Goal: Submit feedback/report problem

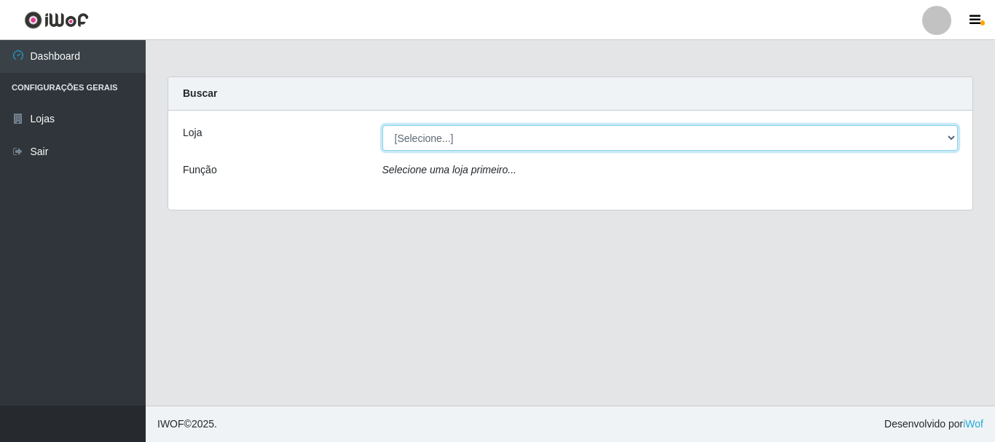
click at [952, 137] on select "[Selecione...] Nordestão - Alecrim" at bounding box center [670, 137] width 576 height 25
select select "453"
click at [382, 125] on select "[Selecione...] Nordestão - Alecrim" at bounding box center [670, 137] width 576 height 25
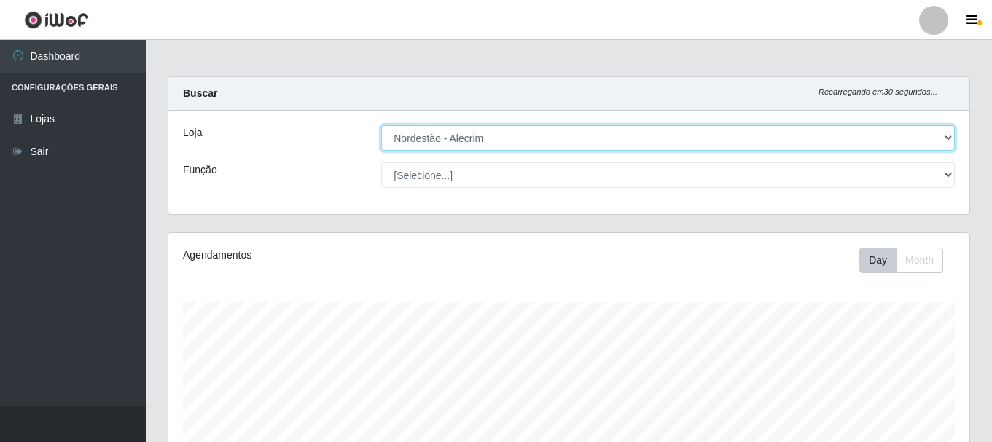
scroll to position [302, 801]
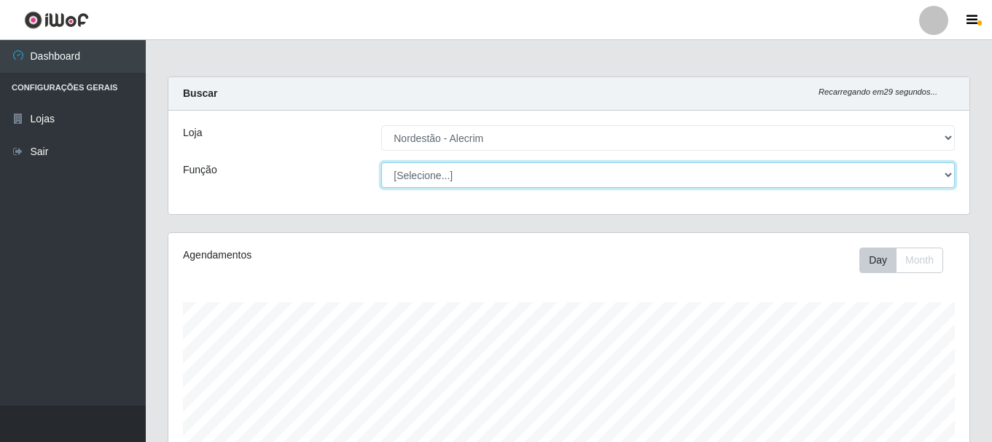
click at [951, 175] on select "[Selecione...] Balconista + Balconista de Padaria Balconista de Padaria ++ Emba…" at bounding box center [667, 174] width 573 height 25
select select "1"
click at [381, 162] on select "[Selecione...] Balconista + Balconista de Padaria Balconista de Padaria ++ Emba…" at bounding box center [667, 174] width 573 height 25
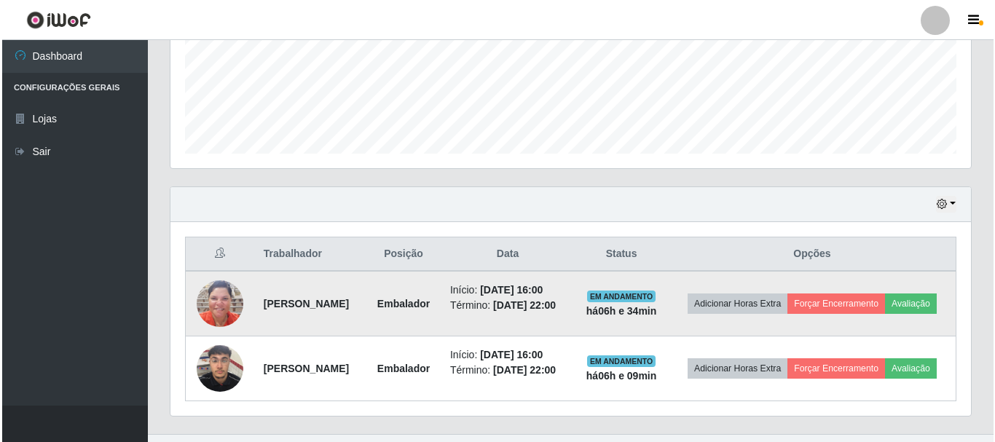
scroll to position [417, 0]
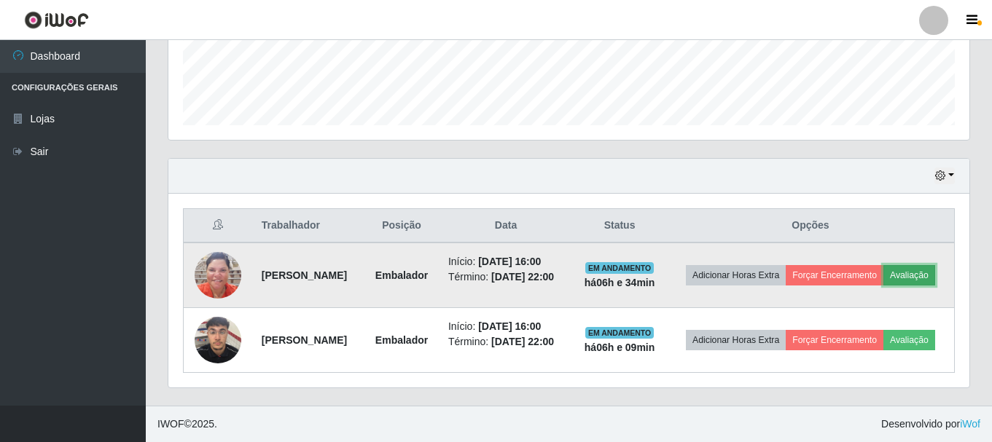
click at [883, 270] on button "Avaliação" at bounding box center [909, 275] width 52 height 20
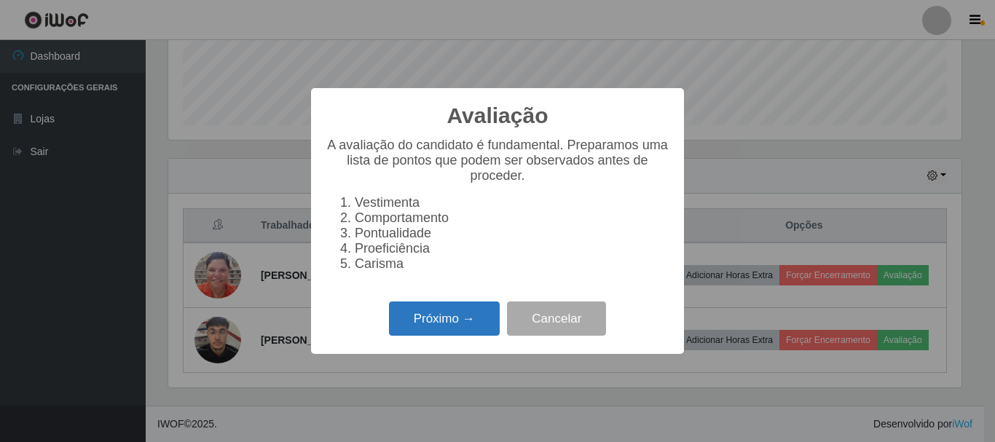
click at [472, 327] on button "Próximo →" at bounding box center [444, 319] width 111 height 34
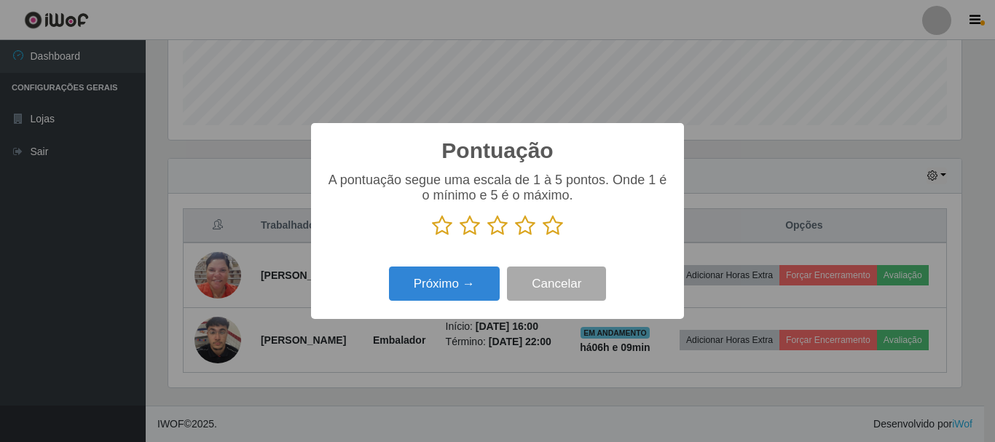
click at [550, 226] on icon at bounding box center [553, 226] width 20 height 22
click at [543, 237] on input "radio" at bounding box center [543, 237] width 0 height 0
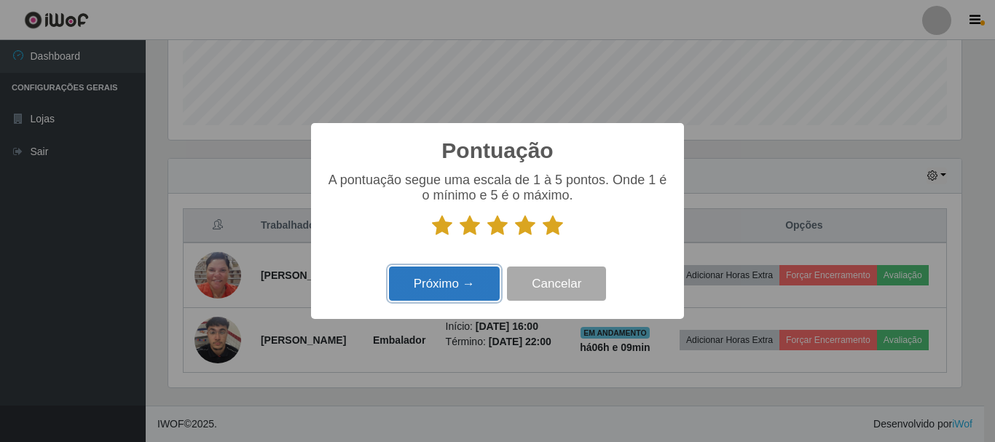
click at [423, 278] on button "Próximo →" at bounding box center [444, 284] width 111 height 34
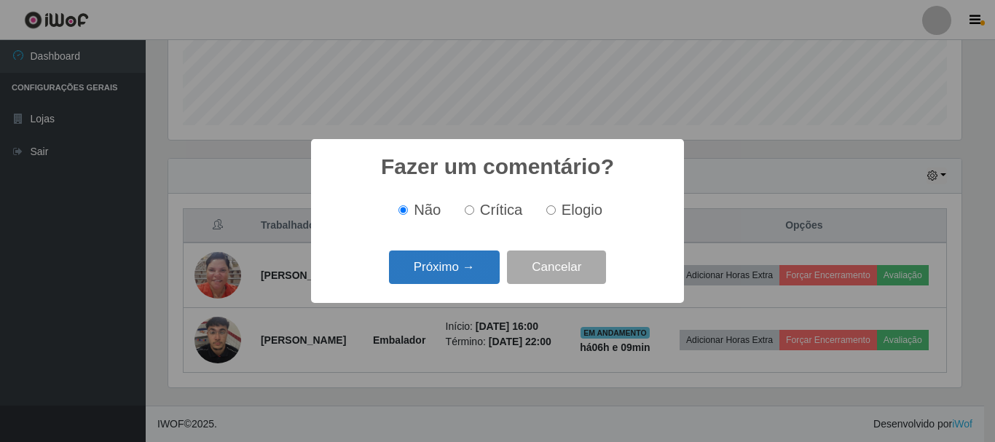
click at [453, 270] on button "Próximo →" at bounding box center [444, 268] width 111 height 34
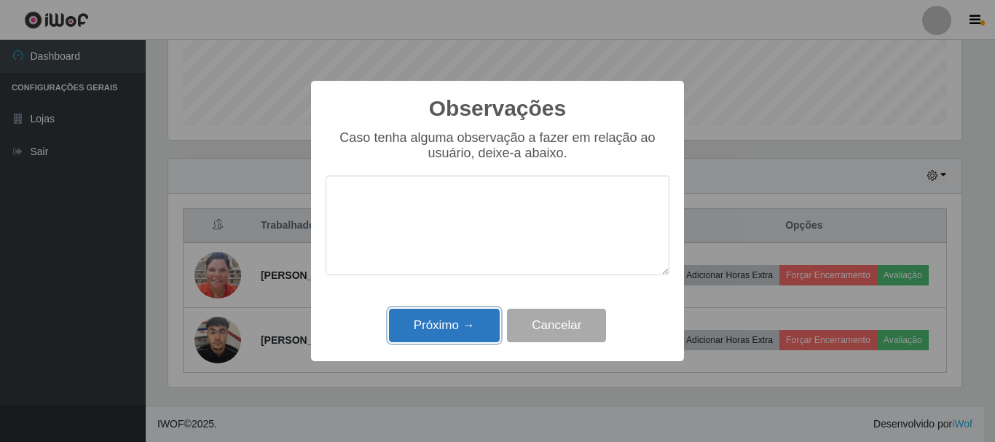
click at [464, 316] on button "Próximo →" at bounding box center [444, 326] width 111 height 34
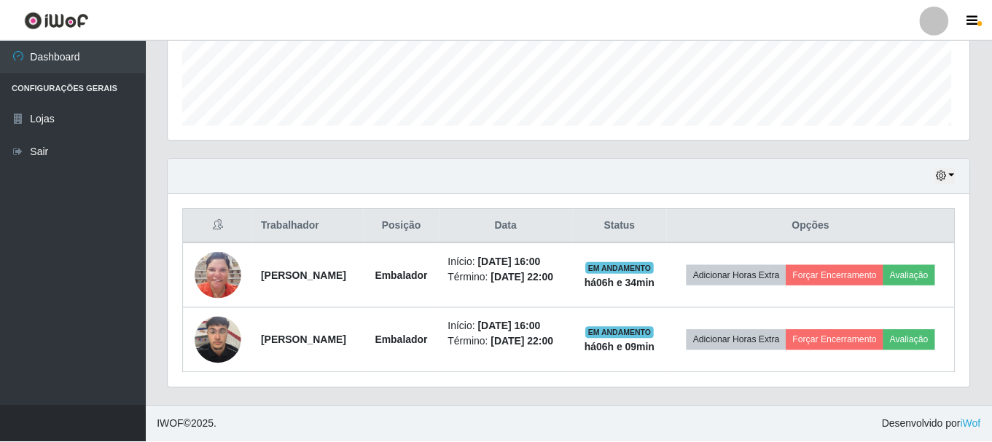
scroll to position [302, 801]
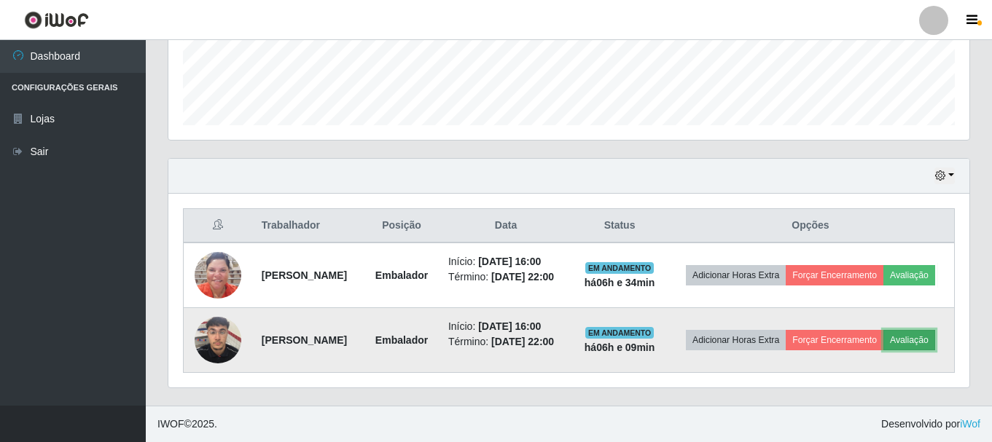
click at [883, 346] on button "Avaliação" at bounding box center [909, 340] width 52 height 20
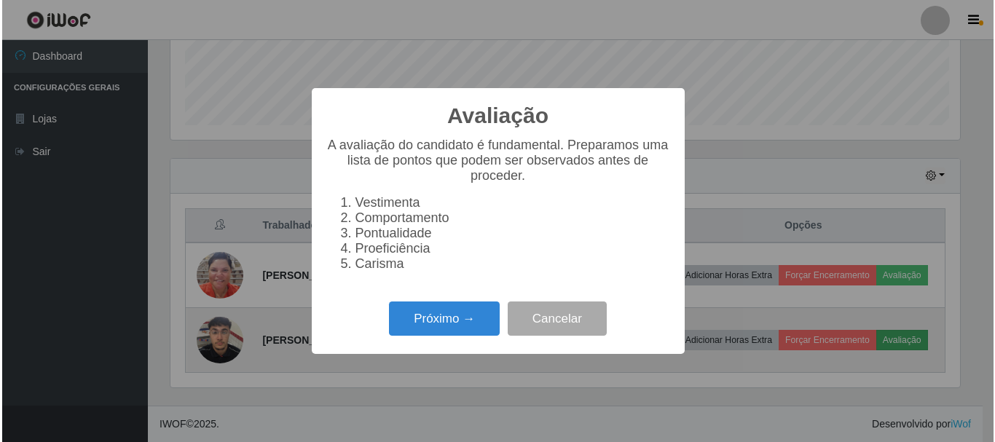
scroll to position [302, 793]
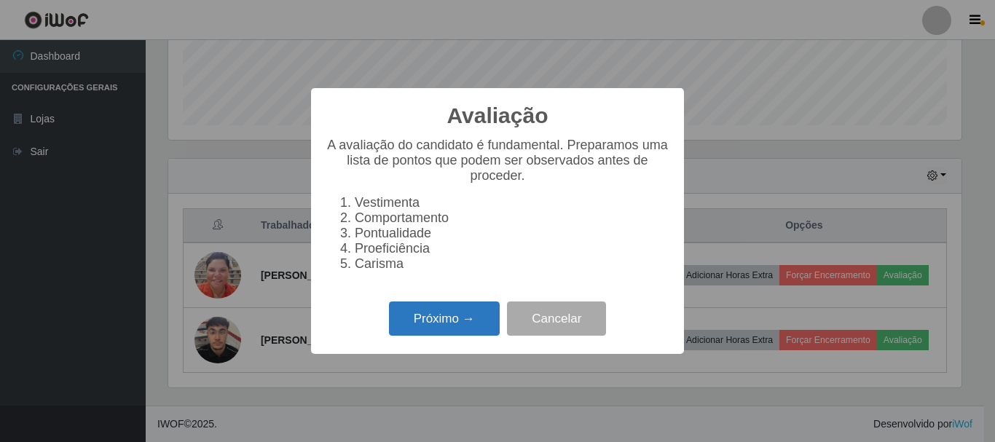
click at [458, 333] on button "Próximo →" at bounding box center [444, 319] width 111 height 34
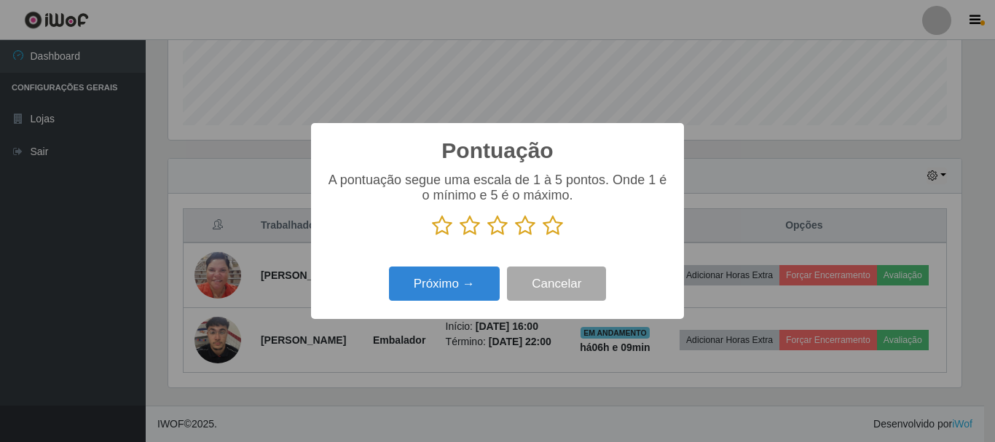
click at [543, 227] on icon at bounding box center [553, 226] width 20 height 22
click at [543, 237] on input "radio" at bounding box center [543, 237] width 0 height 0
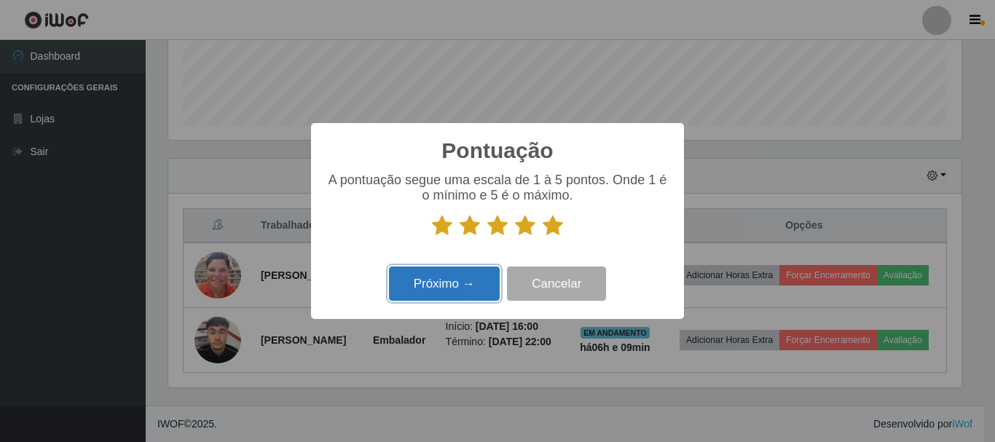
click at [454, 282] on button "Próximo →" at bounding box center [444, 284] width 111 height 34
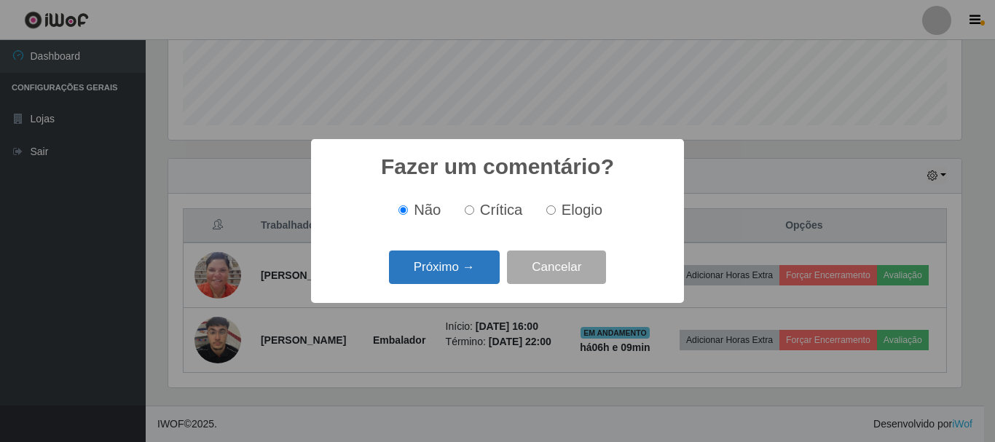
click at [473, 270] on button "Próximo →" at bounding box center [444, 268] width 111 height 34
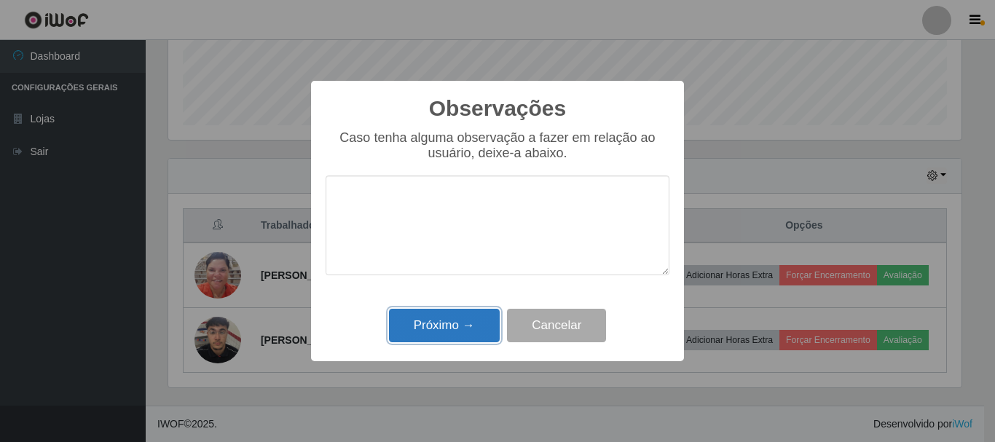
click at [472, 327] on button "Próximo →" at bounding box center [444, 326] width 111 height 34
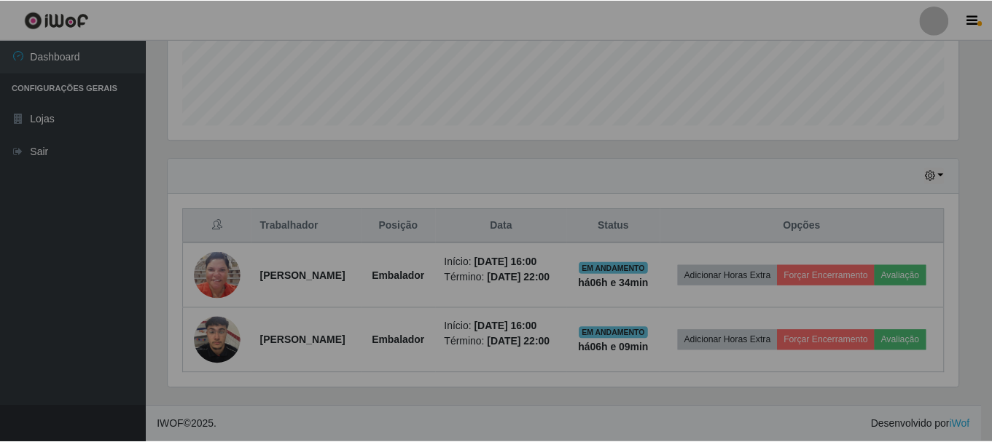
scroll to position [302, 801]
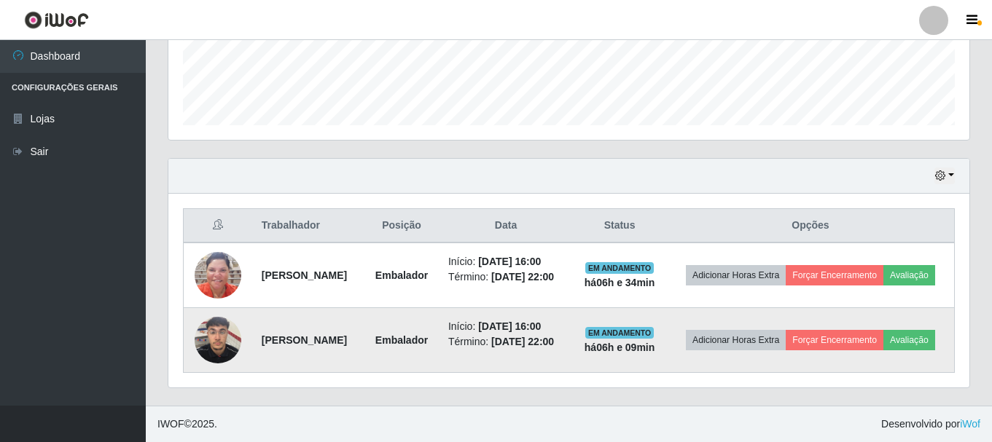
click at [213, 331] on img at bounding box center [218, 340] width 47 height 62
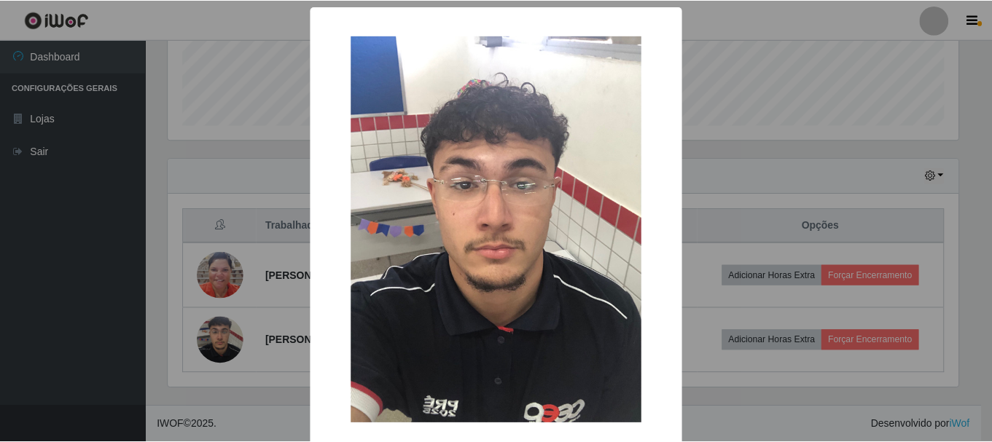
scroll to position [73, 0]
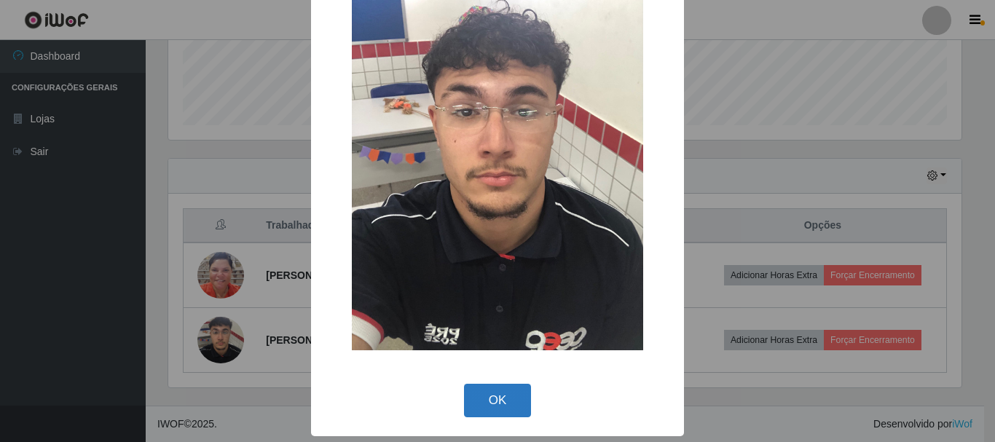
click at [484, 417] on button "OK" at bounding box center [498, 401] width 68 height 34
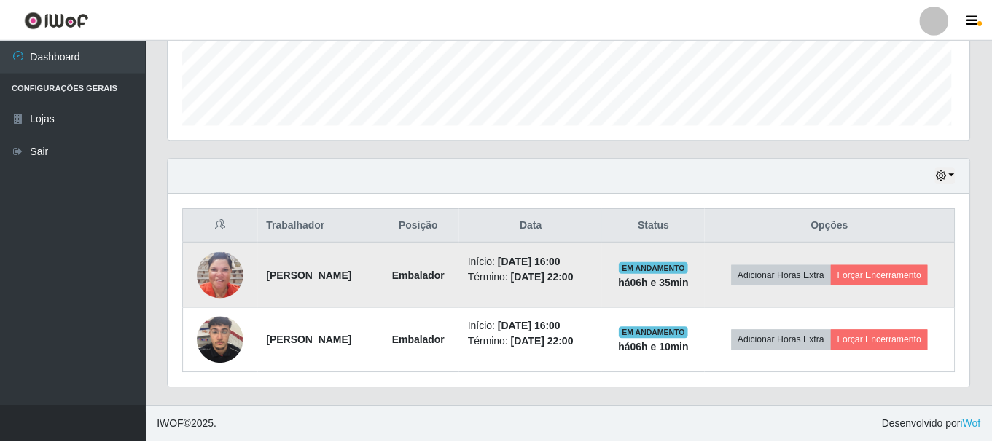
scroll to position [302, 801]
click at [222, 274] on img at bounding box center [220, 275] width 47 height 47
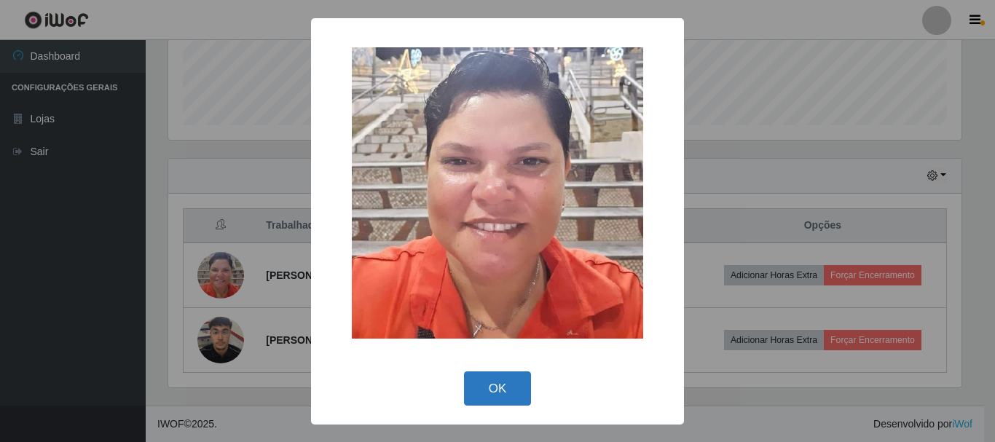
click at [505, 398] on button "OK" at bounding box center [498, 389] width 68 height 34
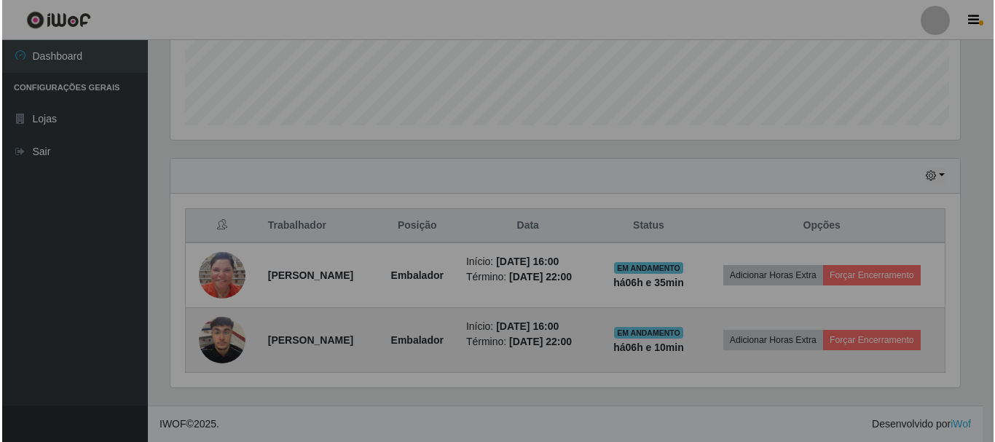
scroll to position [302, 801]
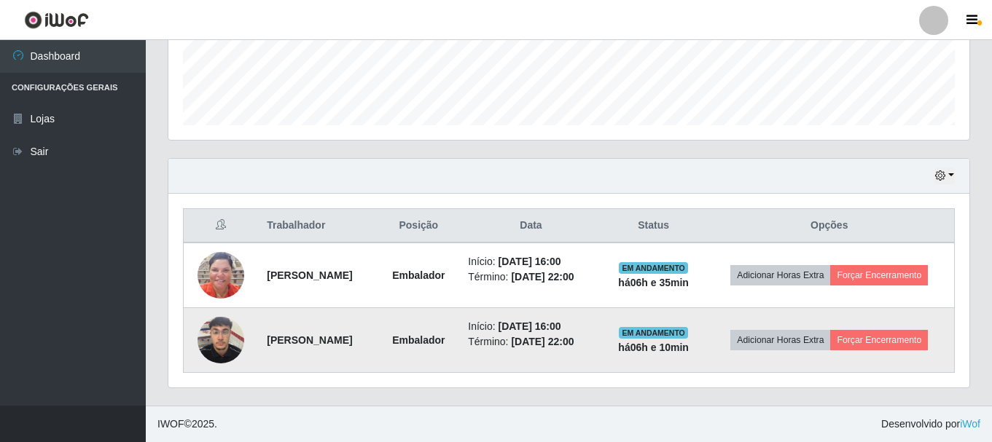
click at [219, 351] on img at bounding box center [220, 340] width 47 height 62
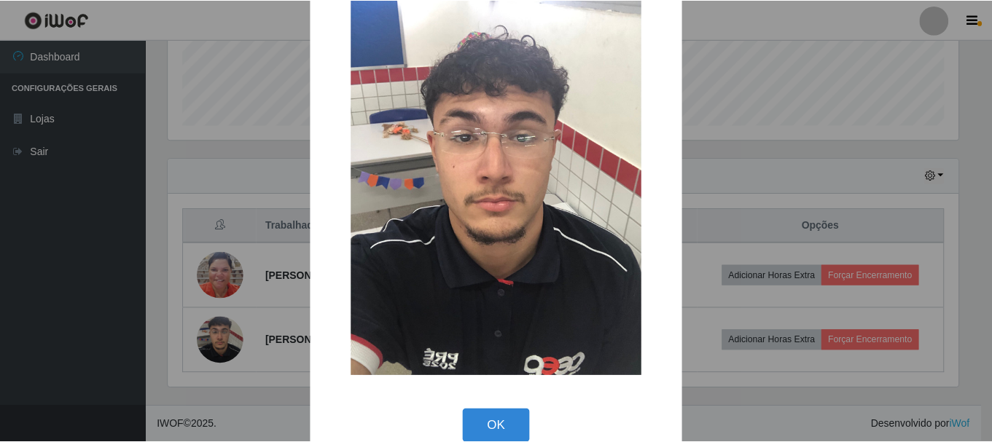
scroll to position [73, 0]
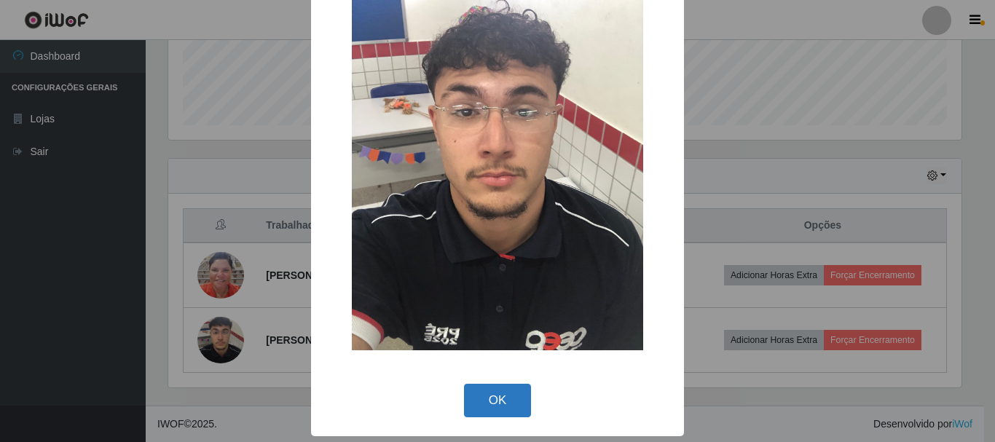
click at [495, 396] on button "OK" at bounding box center [498, 401] width 68 height 34
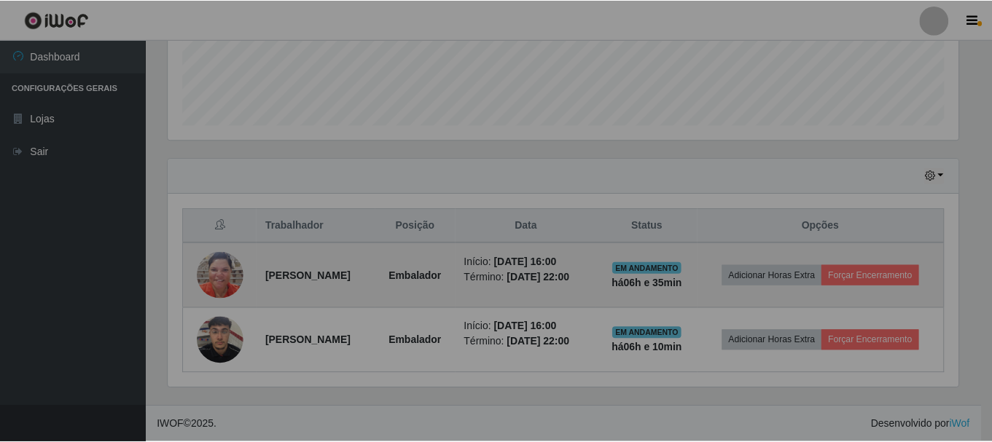
scroll to position [302, 801]
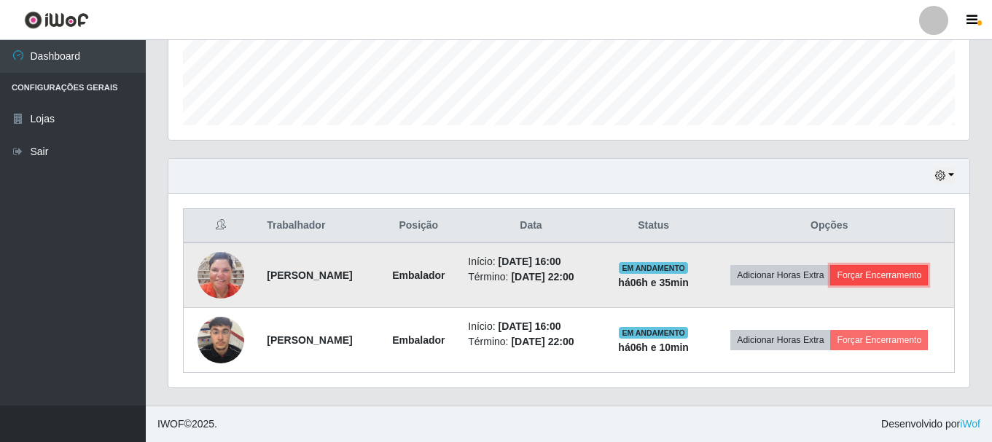
click at [926, 283] on button "Forçar Encerramento" at bounding box center [879, 275] width 98 height 20
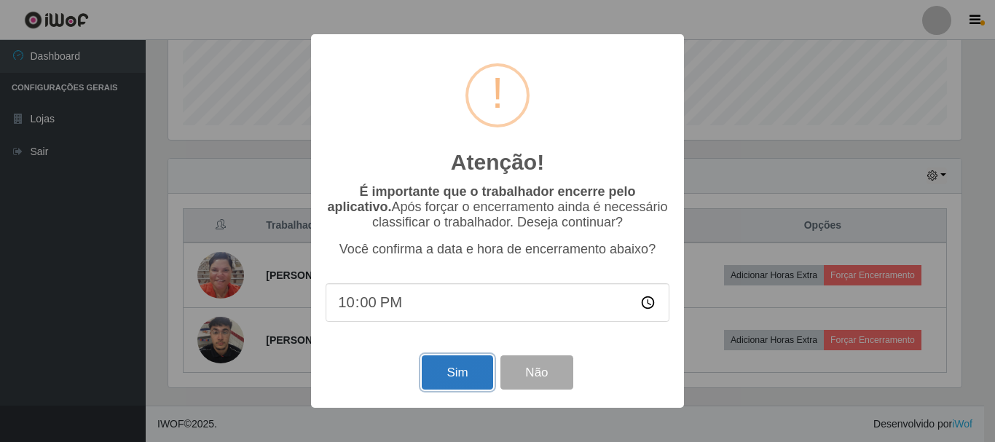
click at [457, 374] on button "Sim" at bounding box center [457, 373] width 71 height 34
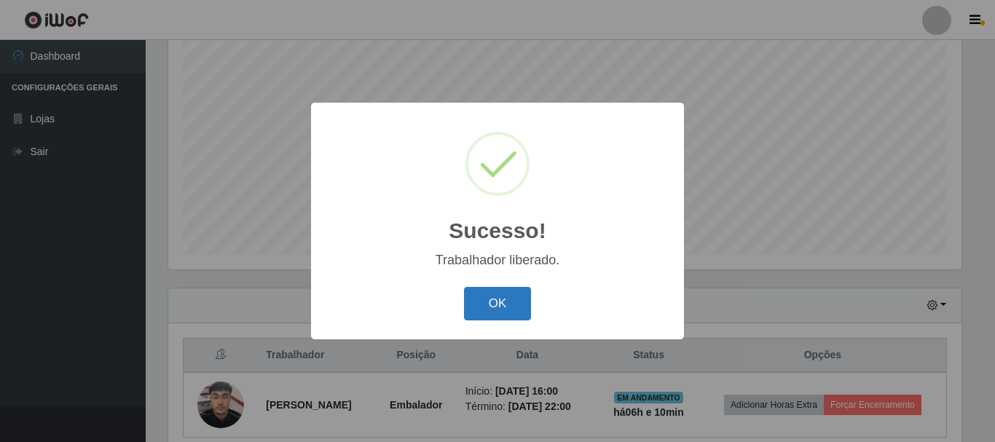
click at [498, 302] on button "OK" at bounding box center [498, 304] width 68 height 34
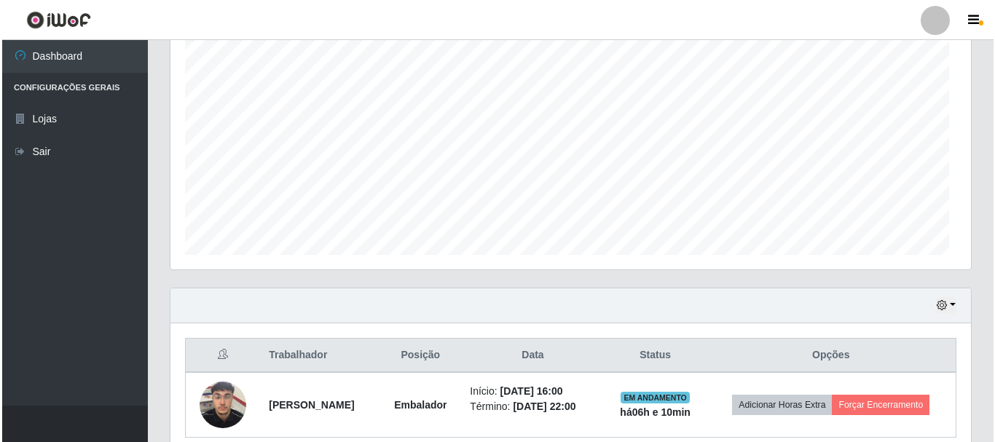
scroll to position [302, 801]
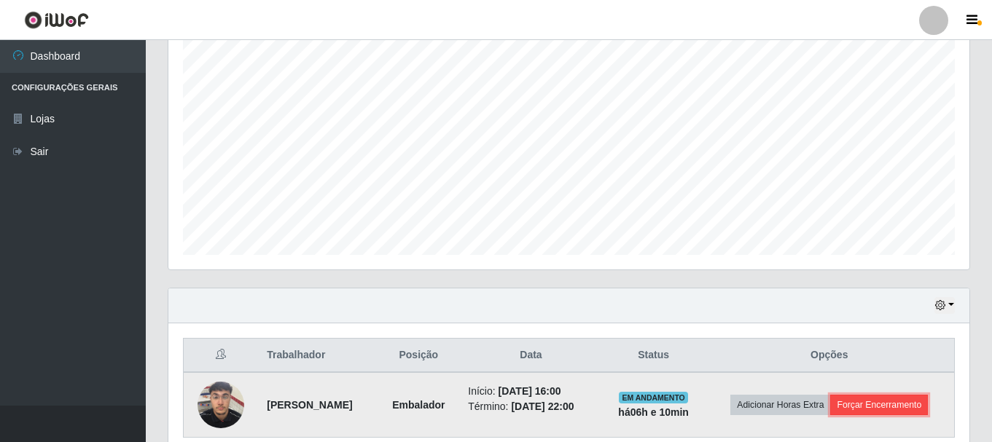
click at [911, 404] on button "Forçar Encerramento" at bounding box center [879, 405] width 98 height 20
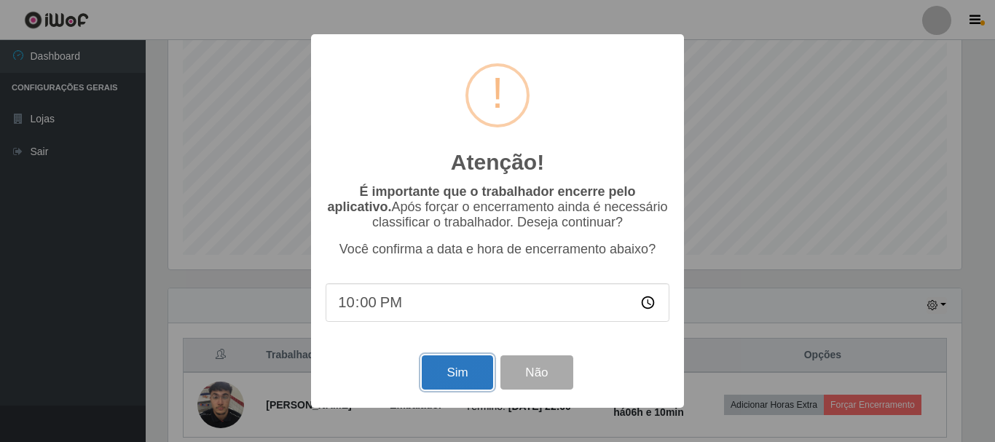
click at [455, 380] on button "Sim" at bounding box center [457, 373] width 71 height 34
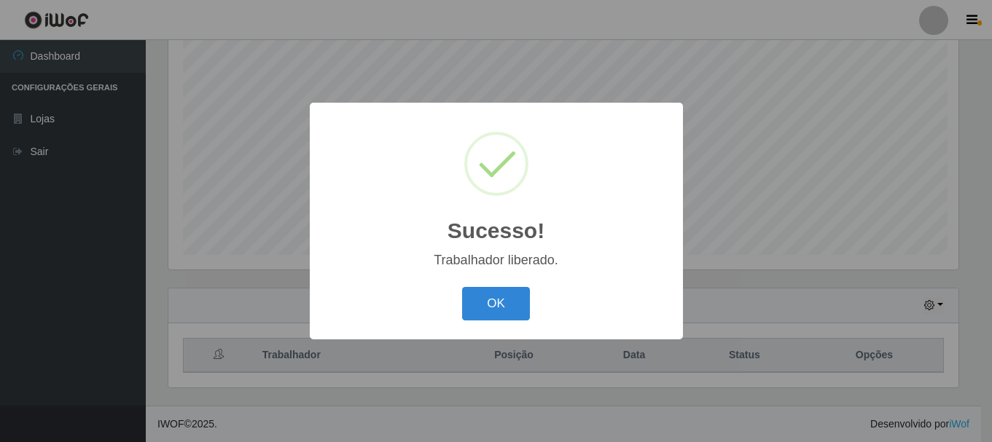
scroll to position [0, 0]
click at [490, 301] on button "OK" at bounding box center [498, 304] width 68 height 34
